Goal: Task Accomplishment & Management: Use online tool/utility

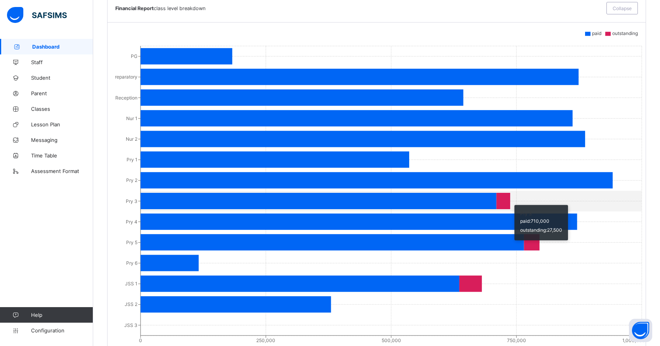
scroll to position [583, 0]
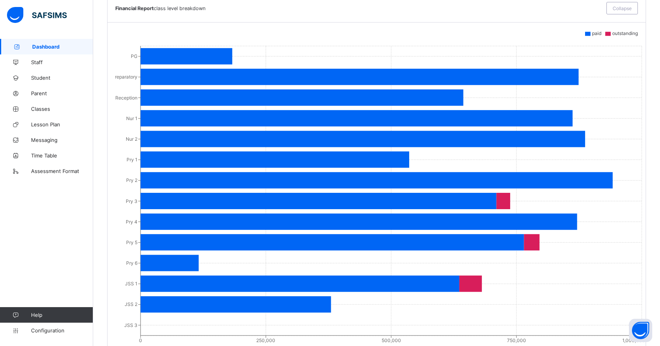
click at [44, 334] on link "Configuration" at bounding box center [46, 330] width 93 height 16
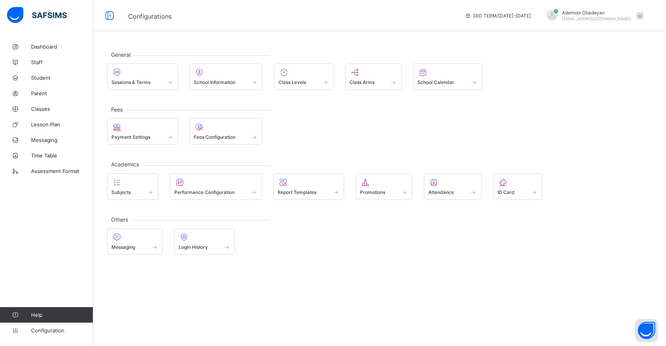
click at [42, 330] on span "Configuration" at bounding box center [62, 330] width 62 height 6
click at [136, 78] on span at bounding box center [142, 78] width 62 height 2
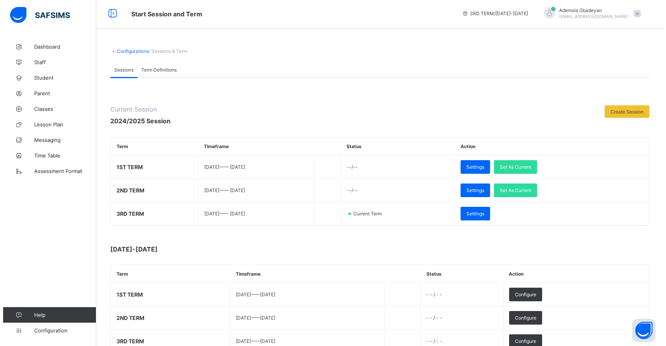
scroll to position [39, 0]
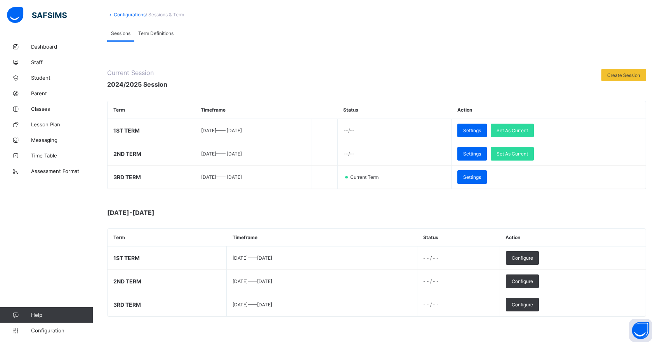
click at [533, 255] on span "Configure" at bounding box center [522, 258] width 21 height 6
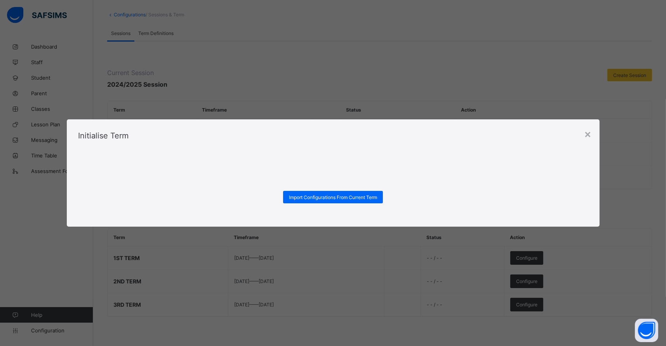
click at [589, 134] on div "×" at bounding box center [588, 133] width 7 height 13
